Goal: Information Seeking & Learning: Learn about a topic

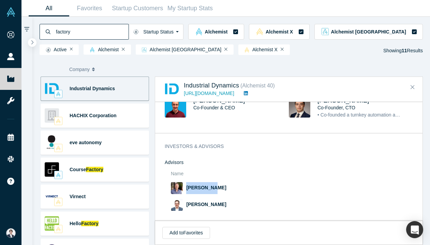
scroll to position [294, 0]
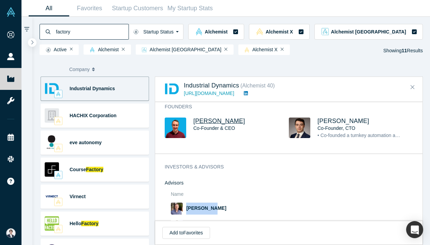
click at [221, 120] on span "[PERSON_NAME]" at bounding box center [219, 120] width 52 height 7
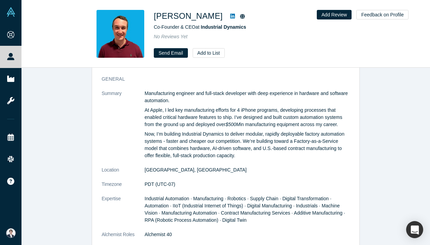
scroll to position [371, 0]
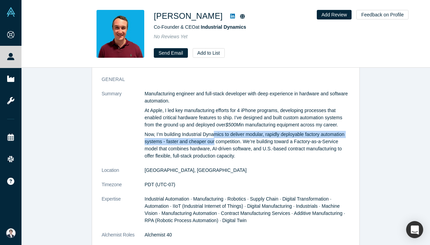
drag, startPoint x: 216, startPoint y: 134, endPoint x: 215, endPoint y: 142, distance: 8.6
click at [215, 142] on p "Now, I’m building Industrial Dynamics to deliver modular, rapidly deployable fa…" at bounding box center [247, 145] width 205 height 29
click at [230, 17] on icon at bounding box center [232, 15] width 5 height 5
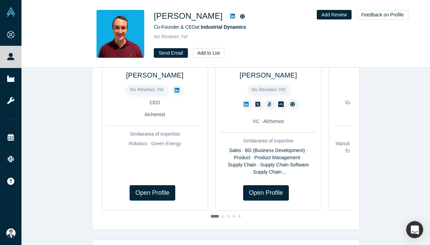
scroll to position [0, 0]
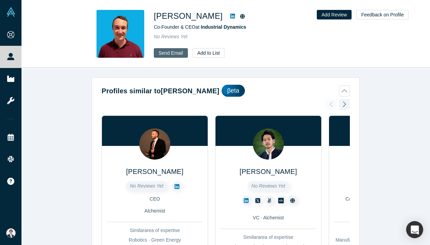
click at [168, 53] on link "Send Email" at bounding box center [171, 53] width 34 height 10
click at [230, 14] on icon at bounding box center [232, 16] width 5 height 5
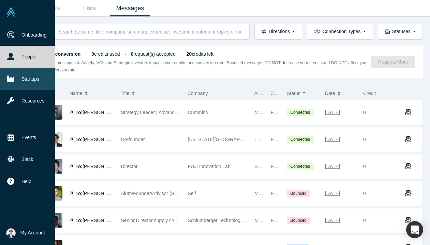
click at [16, 78] on link "Startups" at bounding box center [27, 79] width 55 height 22
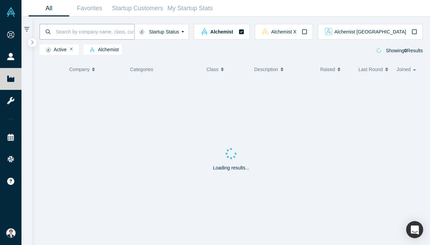
click at [134, 35] on input at bounding box center [94, 32] width 79 height 16
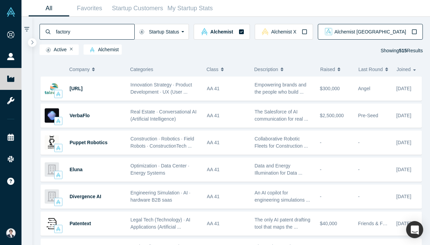
type input "factory"
click at [390, 34] on span "Alchemist [GEOGRAPHIC_DATA]" at bounding box center [371, 31] width 72 height 5
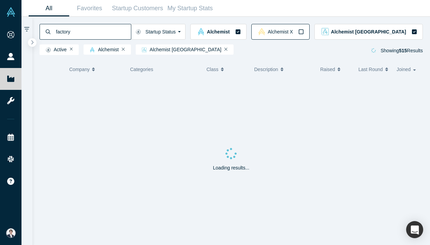
click at [347, 34] on div "Alchemist Alchemist X Alchemist Japan" at bounding box center [306, 32] width 233 height 16
click at [304, 34] on div "Alchemist X" at bounding box center [280, 31] width 47 height 7
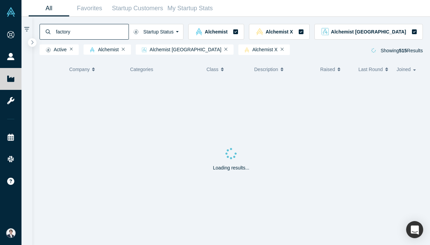
click at [121, 33] on input "factory" at bounding box center [91, 32] width 73 height 16
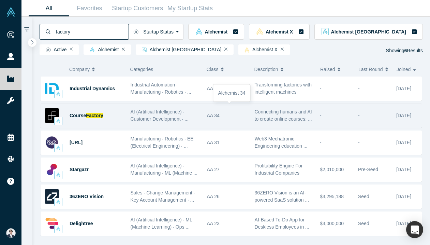
click at [218, 123] on div "AA 34" at bounding box center [227, 116] width 41 height 24
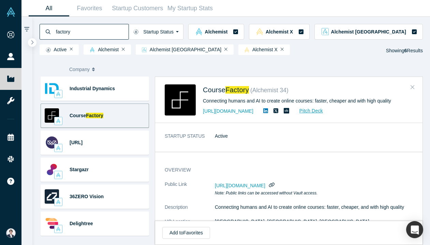
click at [409, 87] on button "Close" at bounding box center [413, 87] width 10 height 11
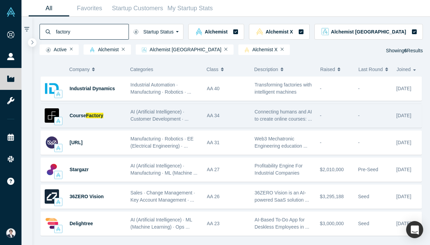
click at [129, 30] on input "factory" at bounding box center [91, 32] width 73 height 16
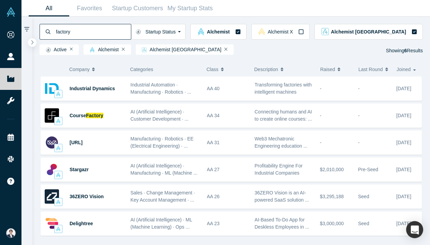
click at [107, 31] on input "factory" at bounding box center [93, 32] width 76 height 16
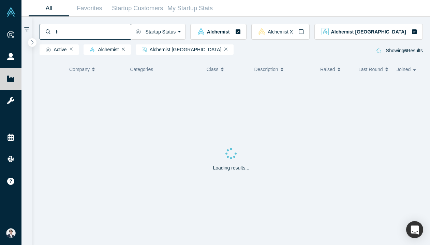
type input "ha"
paste input "factory"
type input "factory"
click at [293, 34] on span "Alchemist X" at bounding box center [280, 31] width 25 height 5
click at [129, 36] on input "factory" at bounding box center [91, 32] width 73 height 16
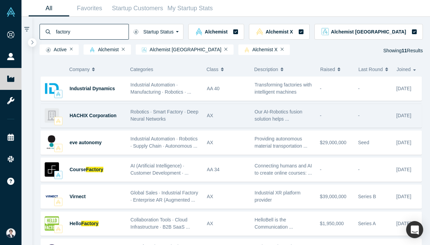
click at [324, 106] on div "-" at bounding box center [335, 116] width 31 height 24
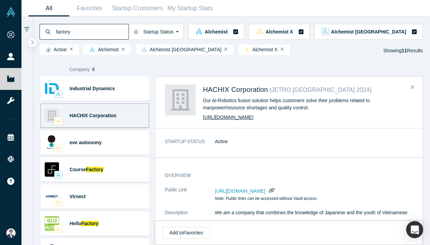
click at [241, 118] on link "[URL][DOMAIN_NAME]" at bounding box center [228, 116] width 50 height 5
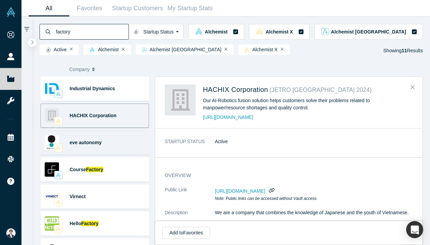
click at [115, 143] on div "eve autonomy" at bounding box center [97, 143] width 54 height 24
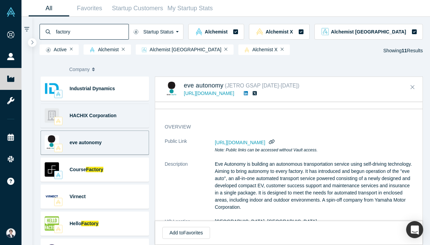
scroll to position [22, 0]
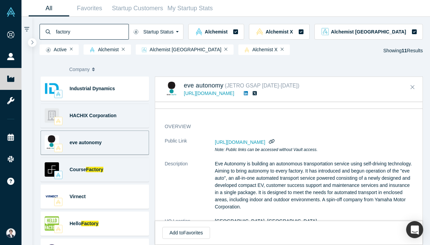
click at [112, 177] on div "Course Factory" at bounding box center [97, 170] width 54 height 24
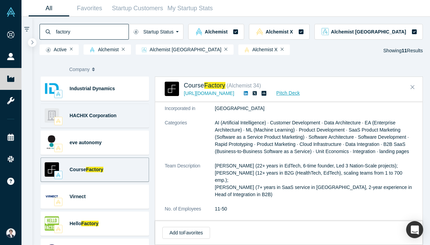
scroll to position [107, 0]
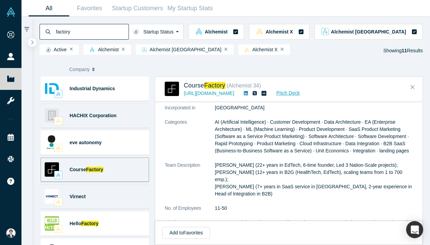
click at [103, 188] on div "Virnect" at bounding box center [97, 197] width 54 height 24
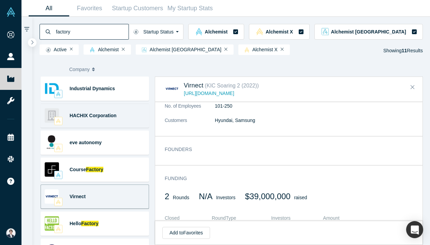
scroll to position [256, 0]
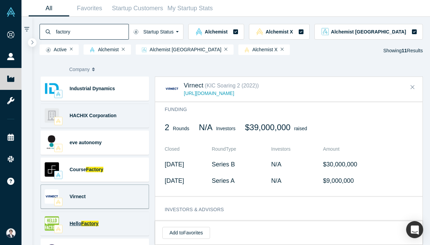
click at [86, 220] on span "Factory" at bounding box center [89, 222] width 17 height 5
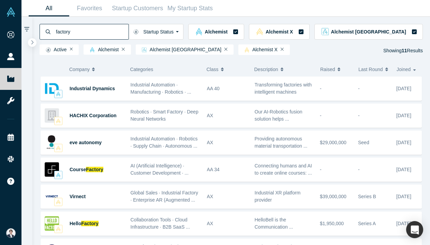
scroll to position [14, 0]
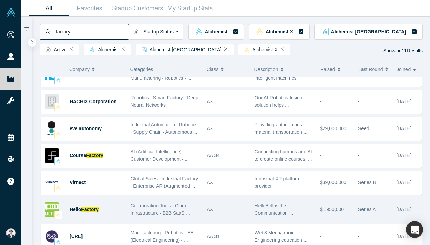
click at [253, 211] on div "HelloBell is the Communication ..." at bounding box center [283, 209] width 65 height 21
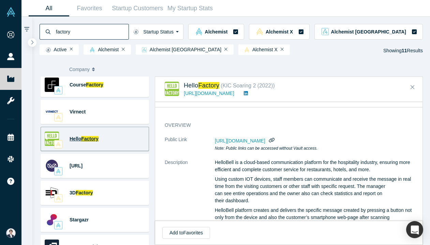
scroll to position [98, 0]
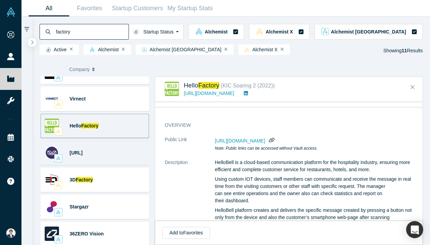
click at [130, 152] on div "[URL] Manufacturing · Robotics · EE (Electrical Engineering) · ... Web3 Mechatr…" at bounding box center [95, 153] width 108 height 24
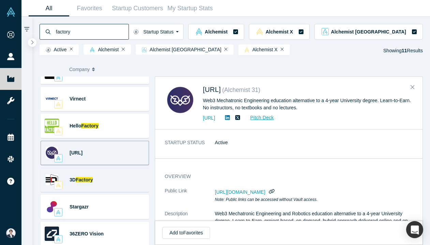
click at [139, 175] on div "3D Factory AR (Augmented Reality) · Virtual Reality (VR) · AV ... Specialized i…" at bounding box center [95, 179] width 108 height 24
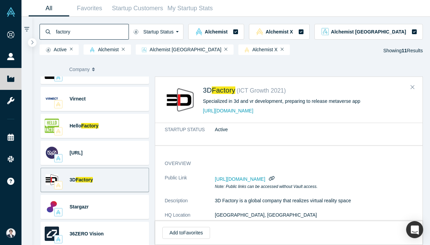
scroll to position [7, 0]
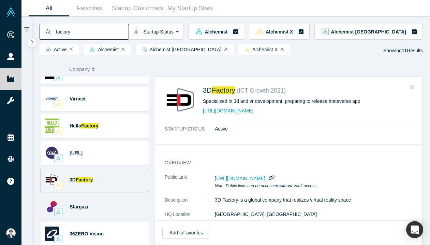
click at [133, 210] on div "Stargazr AI (Artificial Intelligence) · Manufacturing · ML (Machine ... Profita…" at bounding box center [95, 206] width 108 height 24
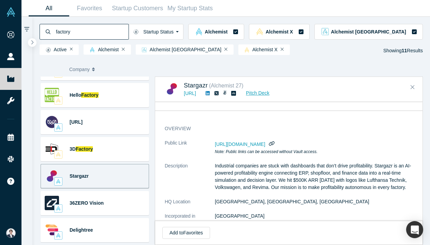
scroll to position [21, 0]
click at [265, 143] on span "[URL][DOMAIN_NAME]" at bounding box center [240, 143] width 50 height 5
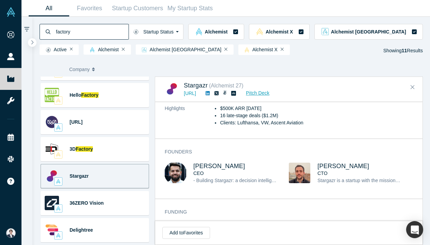
scroll to position [74, 0]
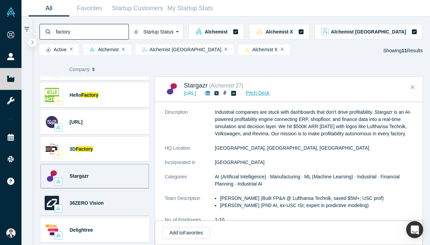
click at [123, 207] on div "36ZERO Vision" at bounding box center [97, 203] width 54 height 24
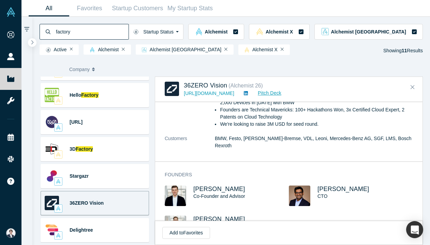
scroll to position [261, 0]
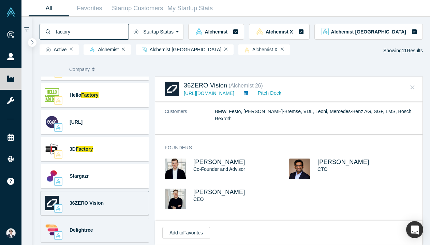
click at [115, 224] on div "Delightree" at bounding box center [97, 230] width 54 height 24
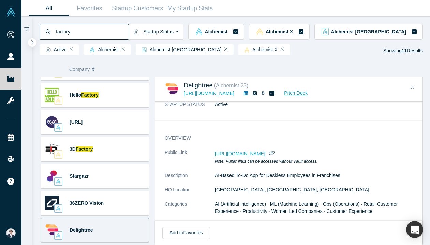
scroll to position [0, 0]
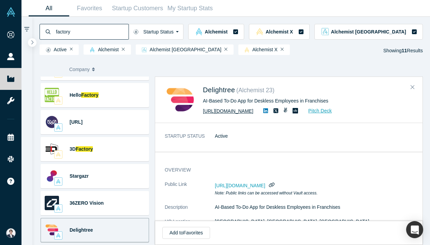
click at [252, 110] on link "[URL][DOMAIN_NAME]" at bounding box center [228, 110] width 50 height 5
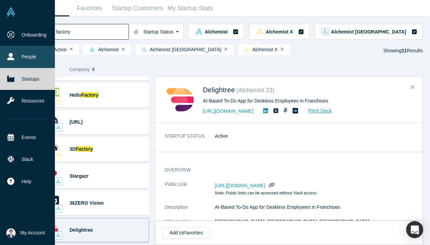
click at [13, 51] on link "People" at bounding box center [27, 57] width 55 height 22
